Goal: Information Seeking & Learning: Compare options

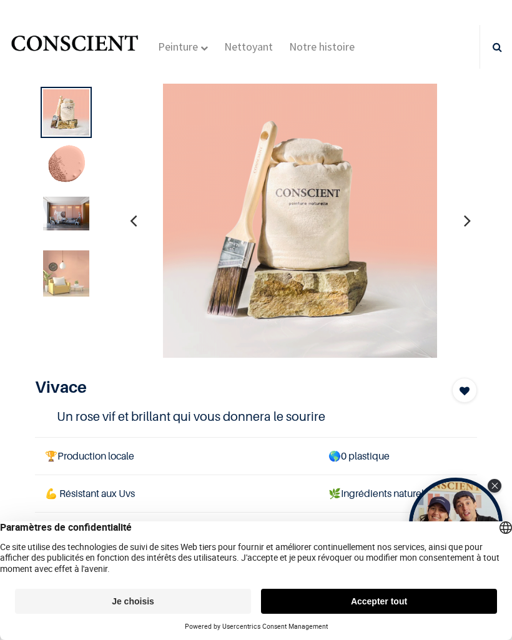
scroll to position [7, 0]
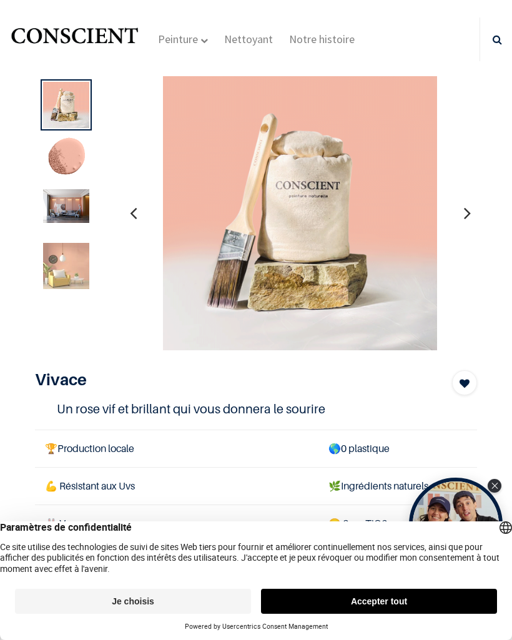
click at [64, 209] on img at bounding box center [66, 206] width 46 height 34
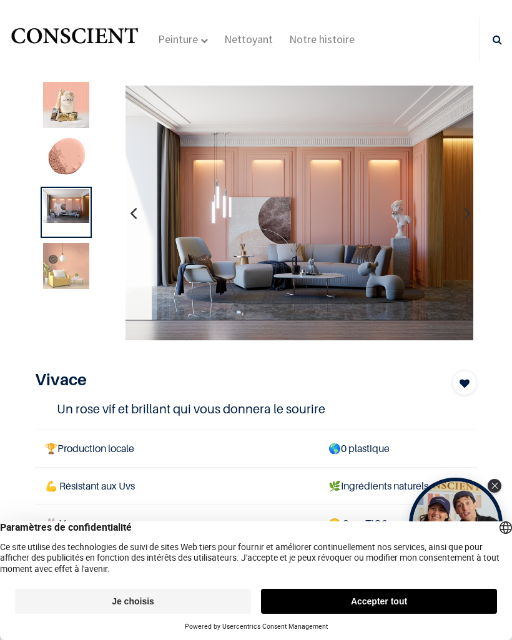
click at [66, 277] on img at bounding box center [66, 266] width 46 height 46
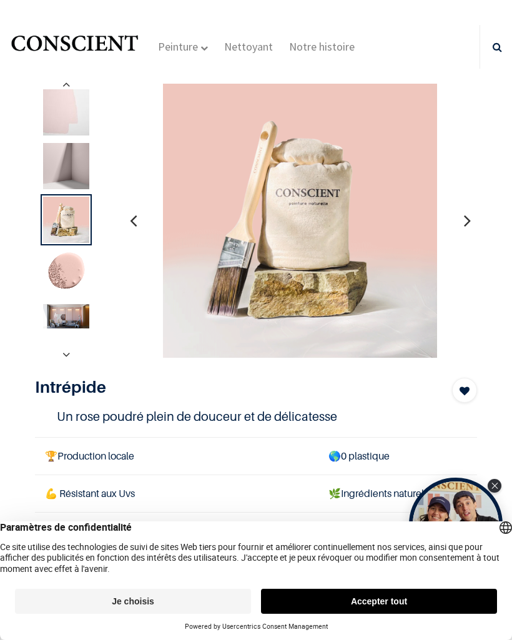
click at [74, 310] on img at bounding box center [66, 316] width 46 height 24
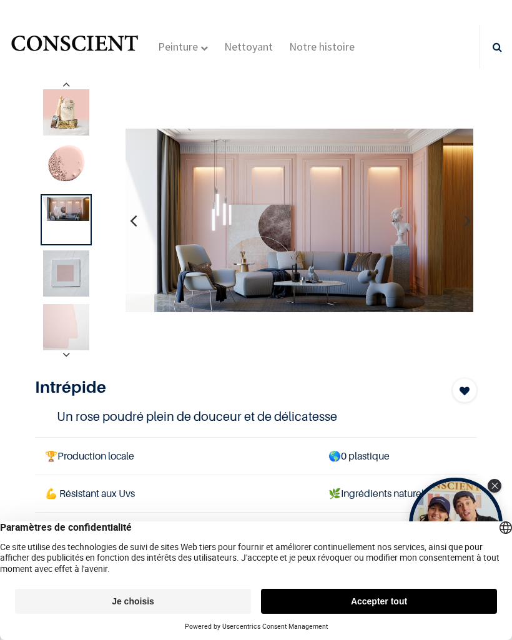
click at [74, 322] on img at bounding box center [66, 327] width 46 height 46
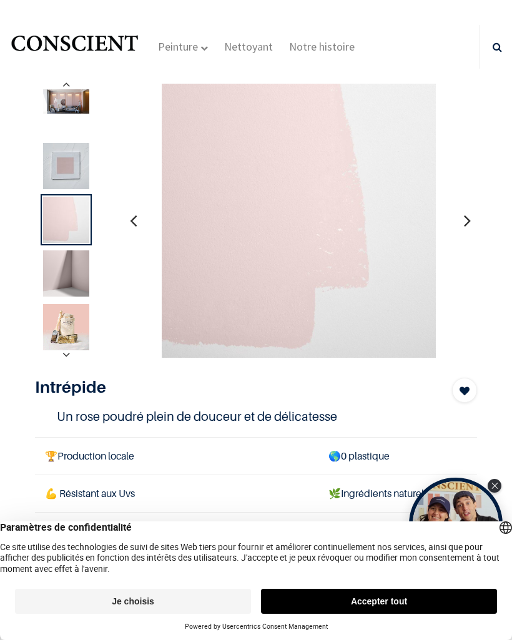
click at [70, 166] on img at bounding box center [66, 166] width 46 height 46
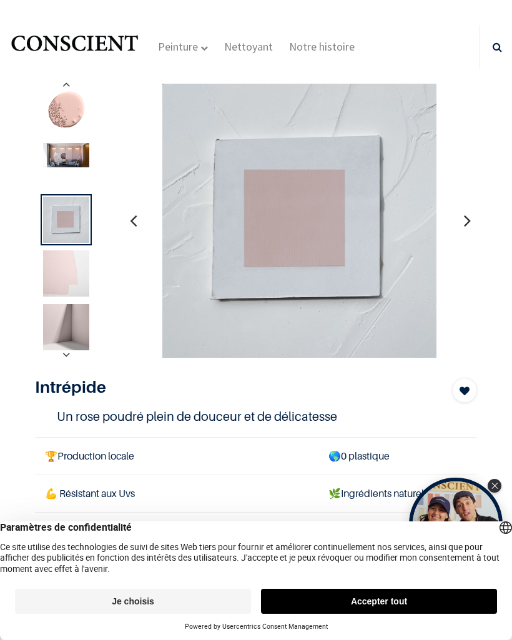
click at [72, 287] on img at bounding box center [66, 273] width 46 height 46
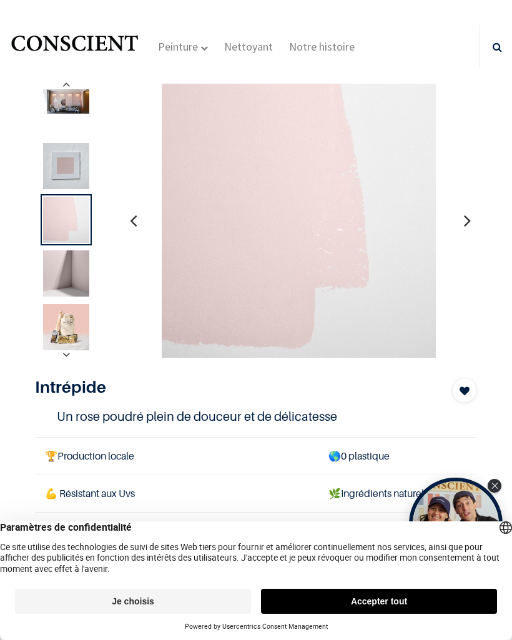
click at [67, 329] on img at bounding box center [66, 327] width 46 height 46
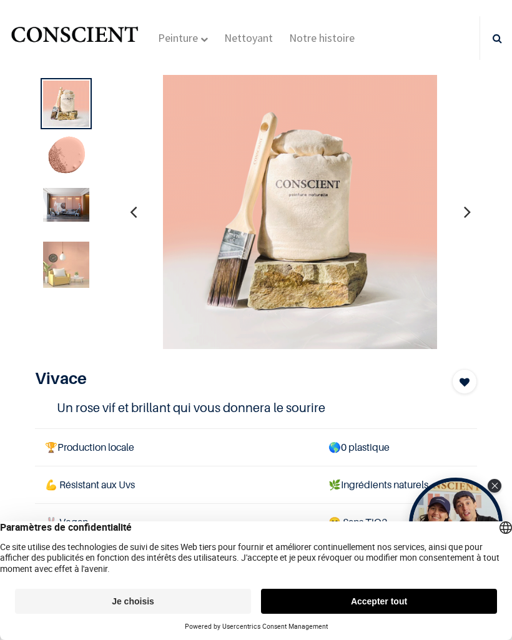
scroll to position [10, 0]
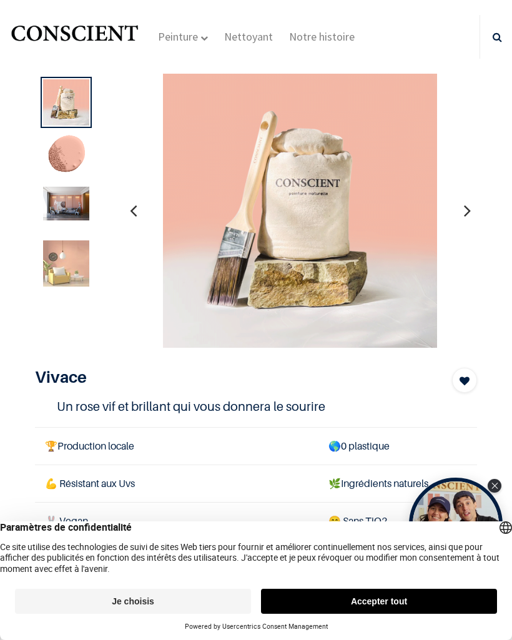
click at [74, 200] on img at bounding box center [66, 204] width 46 height 34
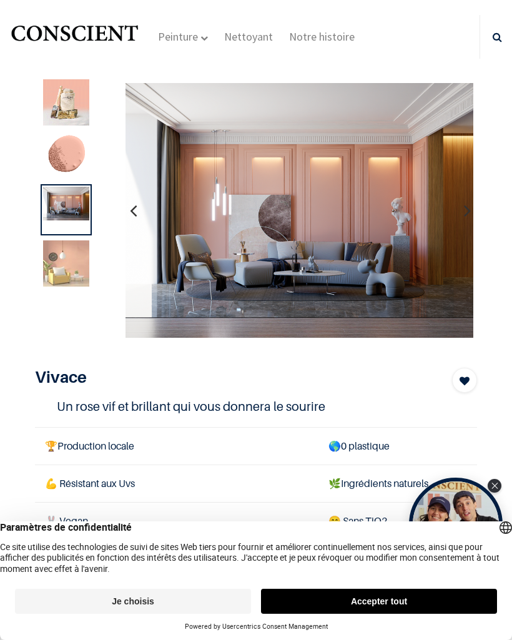
click at [71, 260] on img at bounding box center [66, 263] width 46 height 46
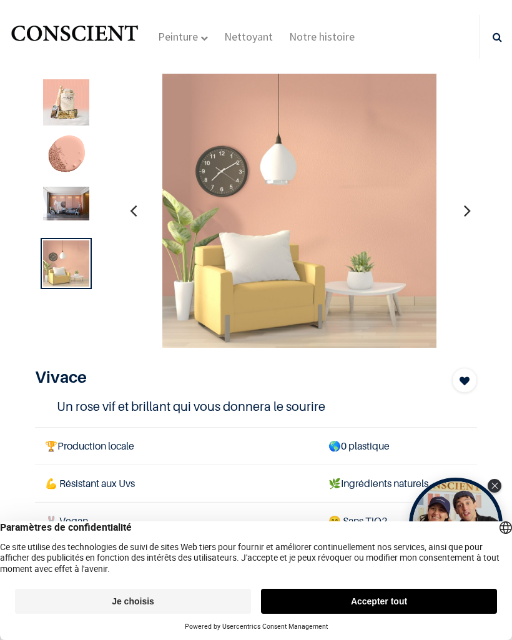
click at [474, 213] on button "button" at bounding box center [467, 210] width 19 height 46
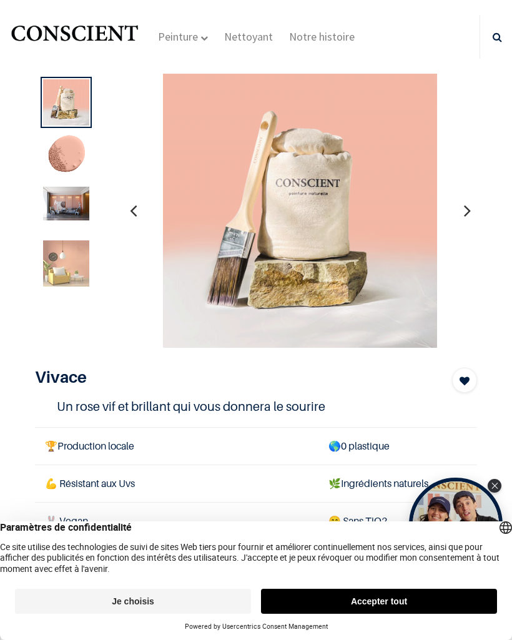
click at [472, 205] on button "button" at bounding box center [467, 210] width 19 height 46
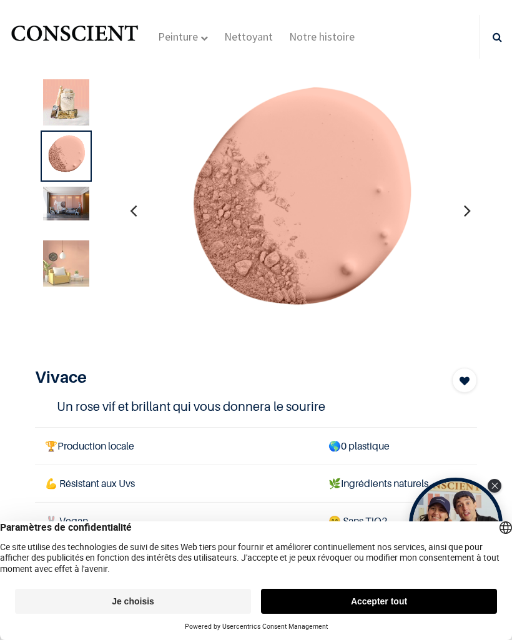
click at [467, 200] on icon "button" at bounding box center [467, 211] width 7 height 34
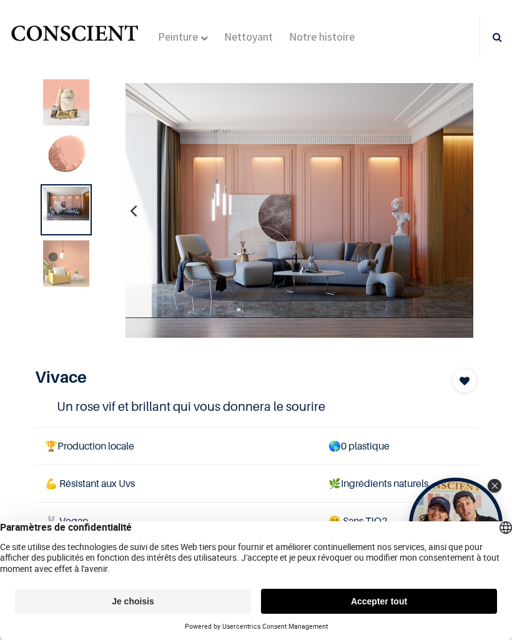
click at [464, 200] on icon "button" at bounding box center [467, 211] width 7 height 34
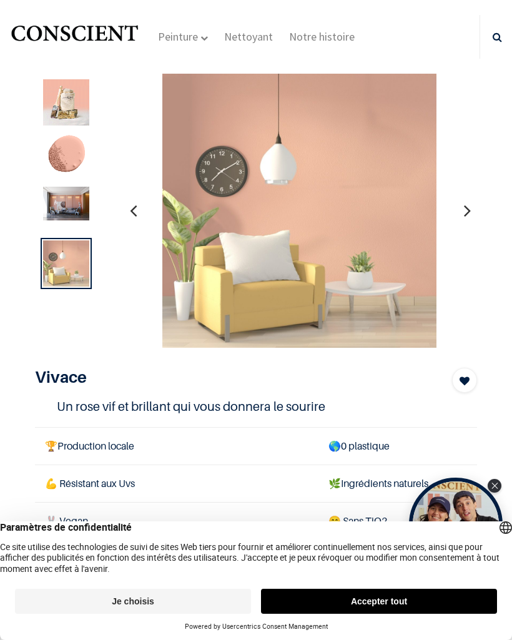
click at [462, 202] on button "button" at bounding box center [467, 210] width 19 height 46
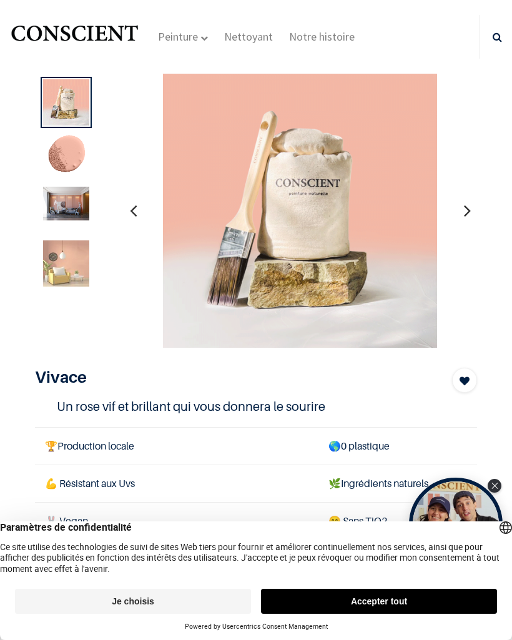
click at [460, 207] on button "button" at bounding box center [467, 210] width 19 height 46
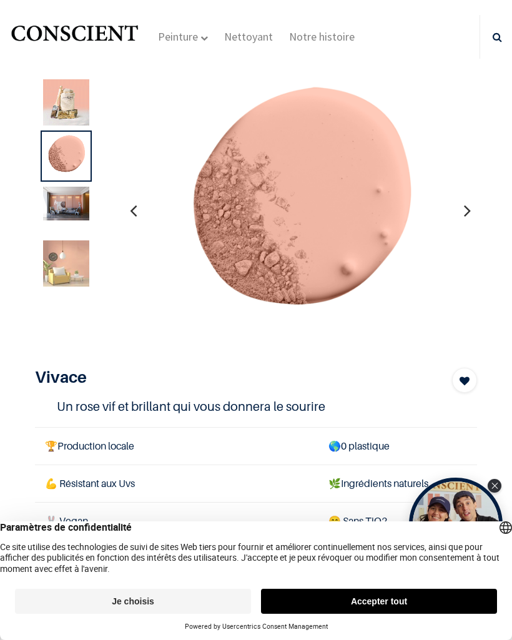
click at [464, 201] on icon "button" at bounding box center [467, 211] width 7 height 34
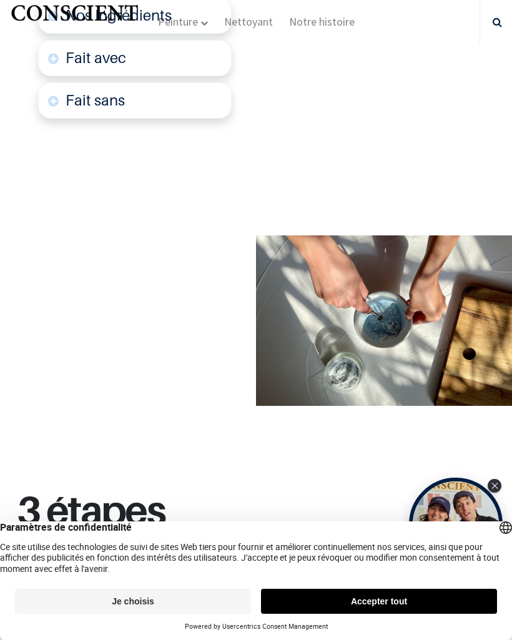
scroll to position [1505, 0]
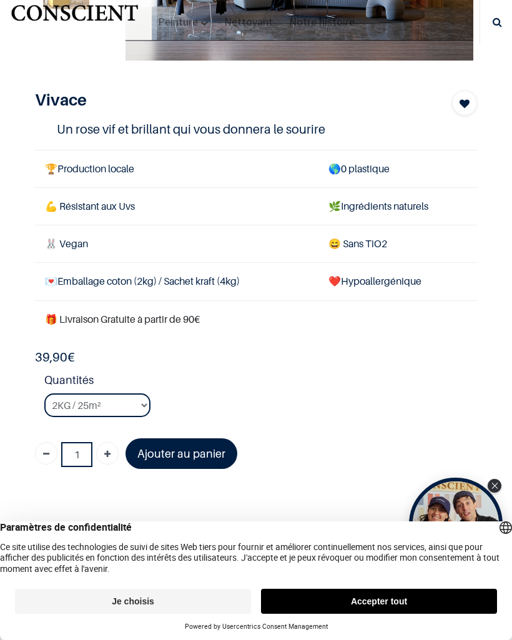
scroll to position [225, 0]
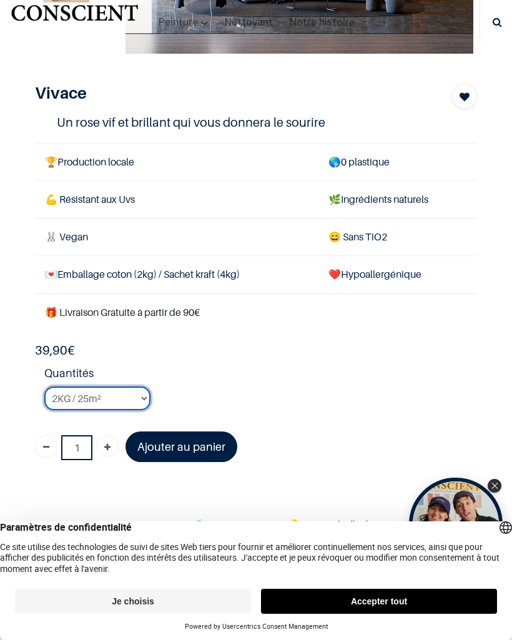
click at [130, 387] on select "2KG / 25m² 4KG / 50m² 8KG / 100m² Testeur" at bounding box center [97, 399] width 106 height 24
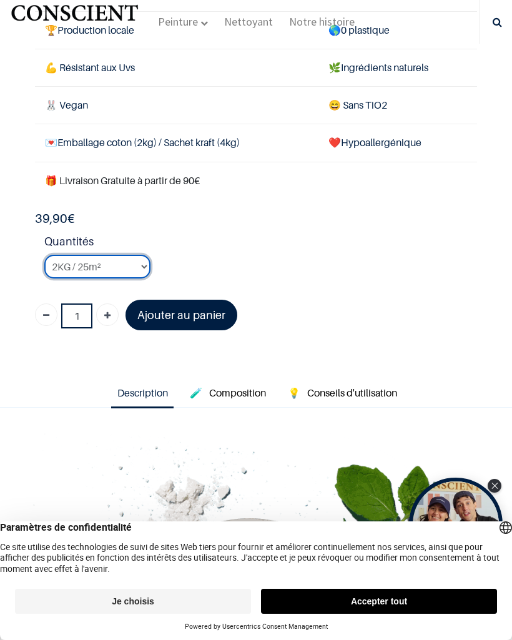
scroll to position [349, 0]
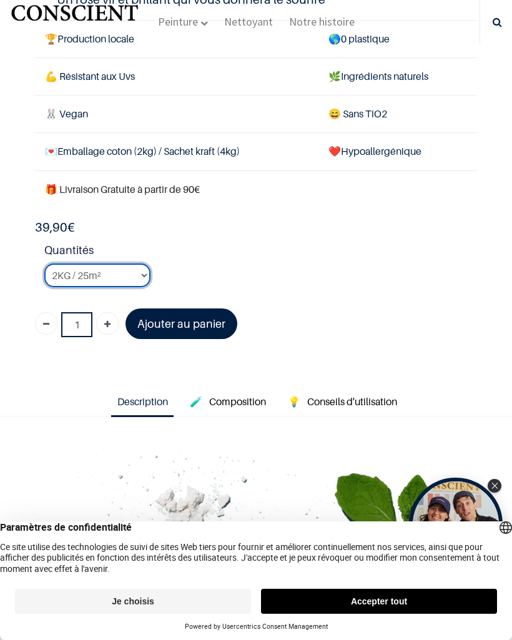
click at [127, 267] on select "2KG / 25m² 4KG / 50m² 8KG / 100m² Testeur" at bounding box center [97, 276] width 106 height 24
click at [128, 267] on select "2KG / 25m² 4KG / 50m² 8KG / 100m² Testeur" at bounding box center [97, 276] width 106 height 24
click at [126, 266] on select "2KG / 25m² 4KG / 50m² 8KG / 100m² Testeur" at bounding box center [97, 276] width 106 height 24
click at [135, 267] on select "2KG / 25m² 4KG / 50m² 8KG / 100m² Testeur" at bounding box center [97, 276] width 106 height 24
click at [130, 266] on select "2KG / 25m² 4KG / 50m² 8KG / 100m² Testeur" at bounding box center [97, 276] width 106 height 24
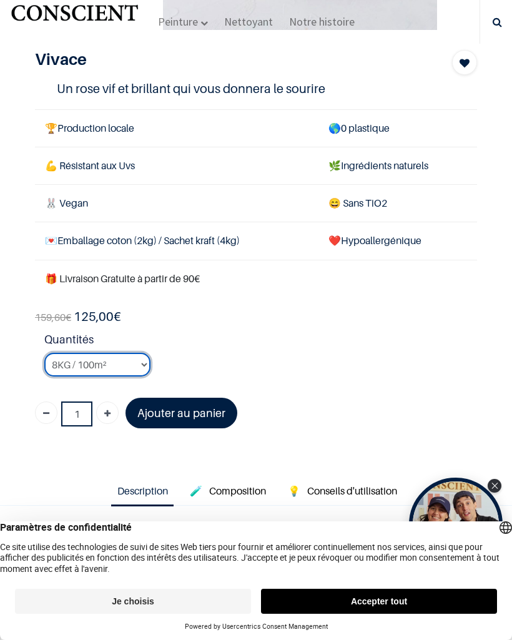
scroll to position [257, 0]
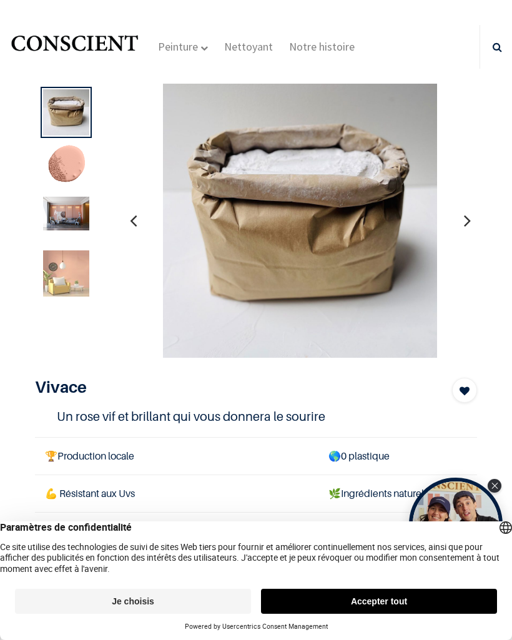
click at [70, 270] on img at bounding box center [66, 273] width 46 height 46
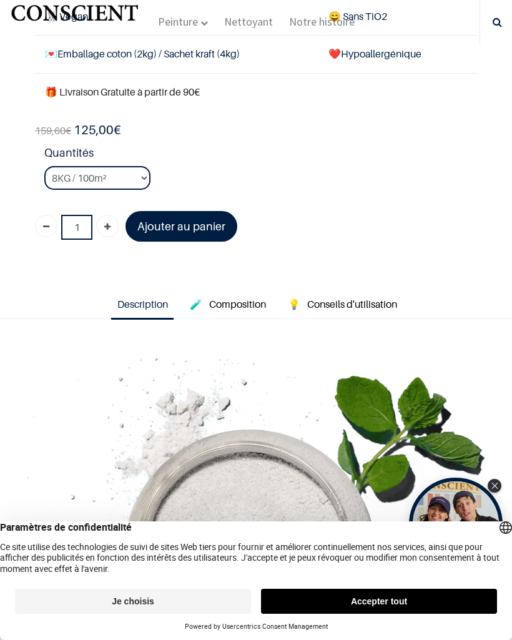
scroll to position [444, 0]
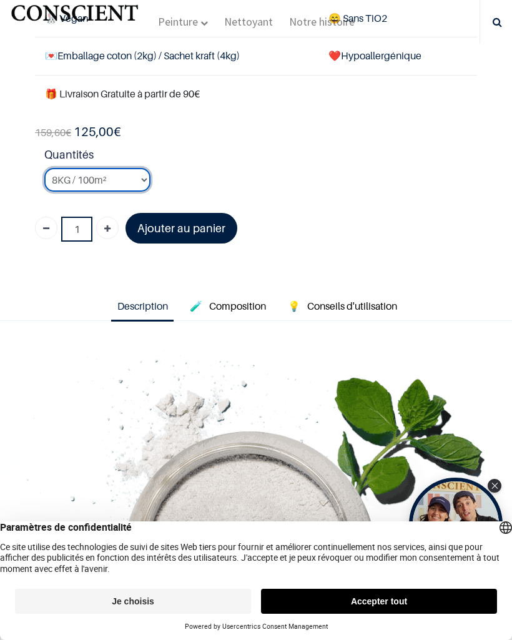
click at [114, 173] on select "2KG / 25m² 4KG / 50m² 8KG / 100m² Testeur" at bounding box center [97, 180] width 106 height 24
select select "20"
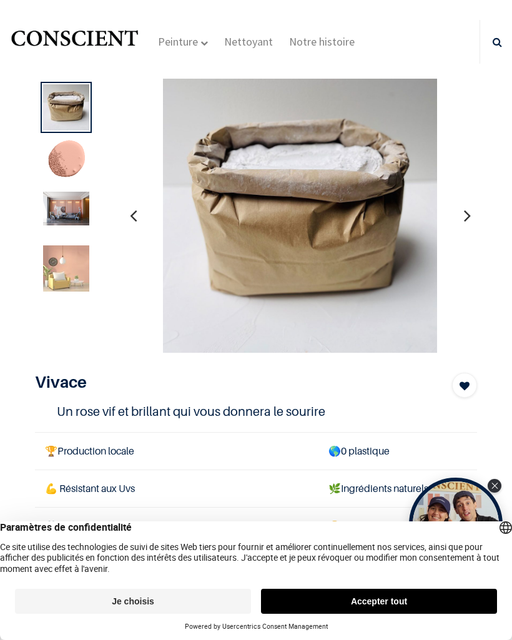
scroll to position [-2, 0]
